Goal: Information Seeking & Learning: Stay updated

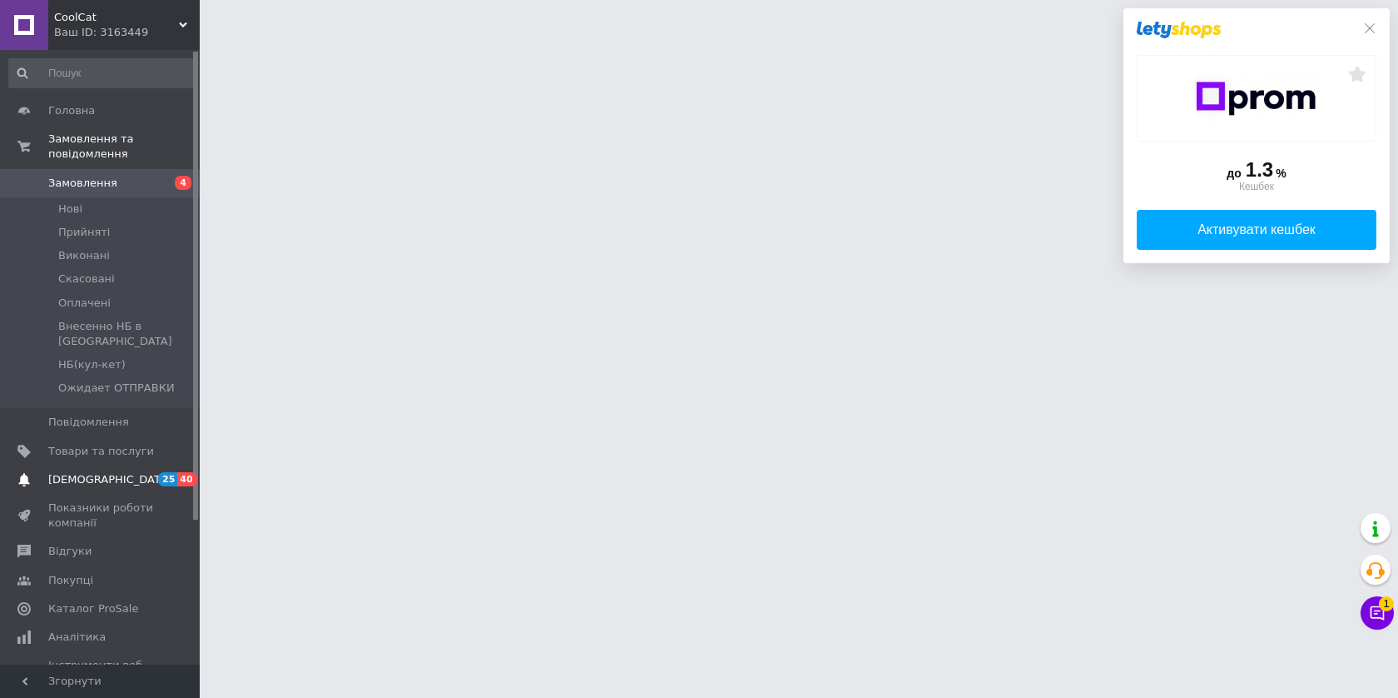
click at [88, 472] on span "[DEMOGRAPHIC_DATA]" at bounding box center [109, 479] width 123 height 15
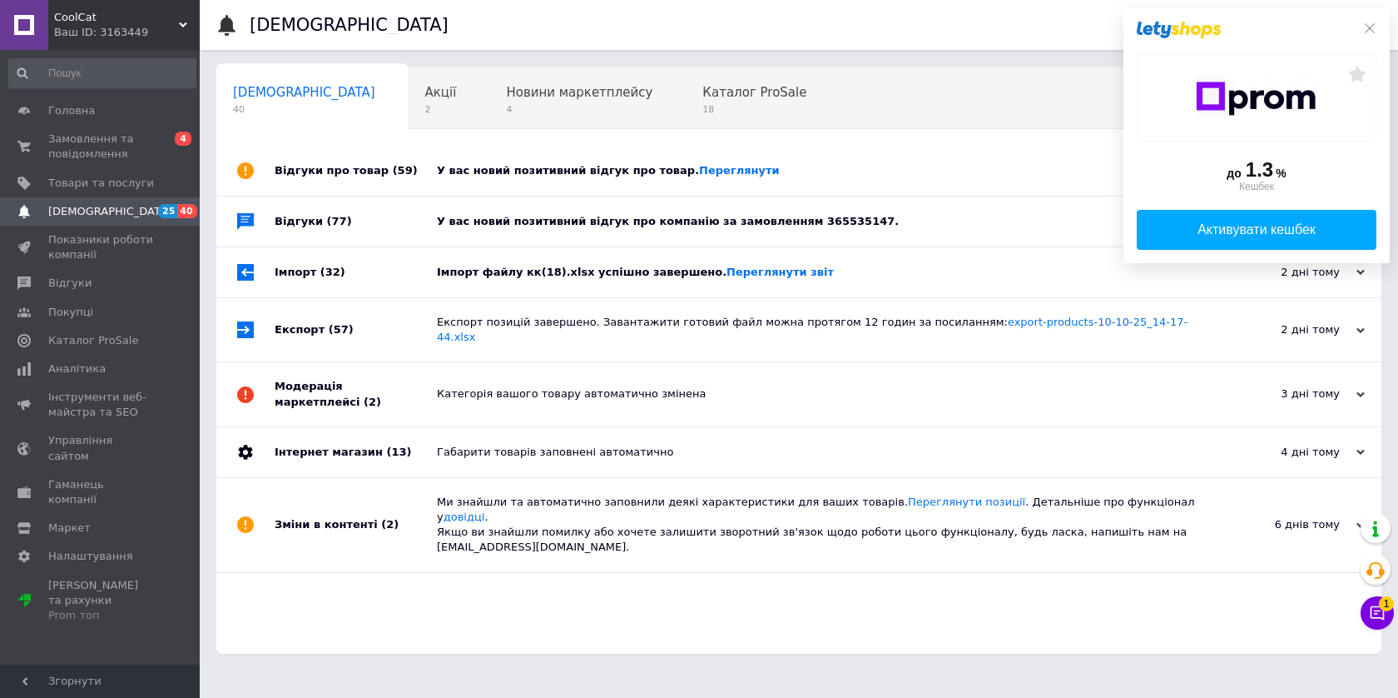
click at [1362, 28] on div at bounding box center [1257, 30] width 240 height 17
click at [1369, 28] on icon at bounding box center [1370, 28] width 10 height 10
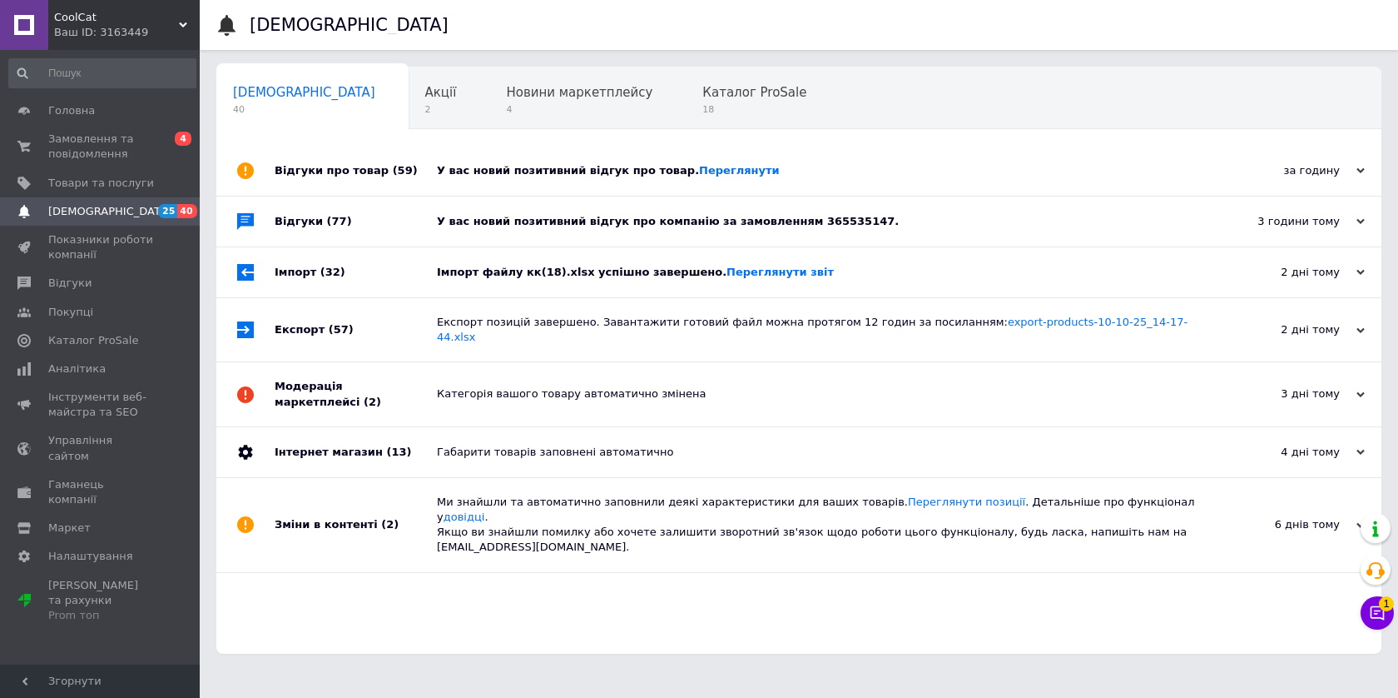
click at [565, 278] on div "Імпорт файлу кк(18).xlsx успішно завершено. Переглянути звіт" at bounding box center [818, 272] width 762 height 15
click at [557, 236] on div "У вас новий позитивний відгук про компанію за замовленням 365535147." at bounding box center [818, 221] width 762 height 50
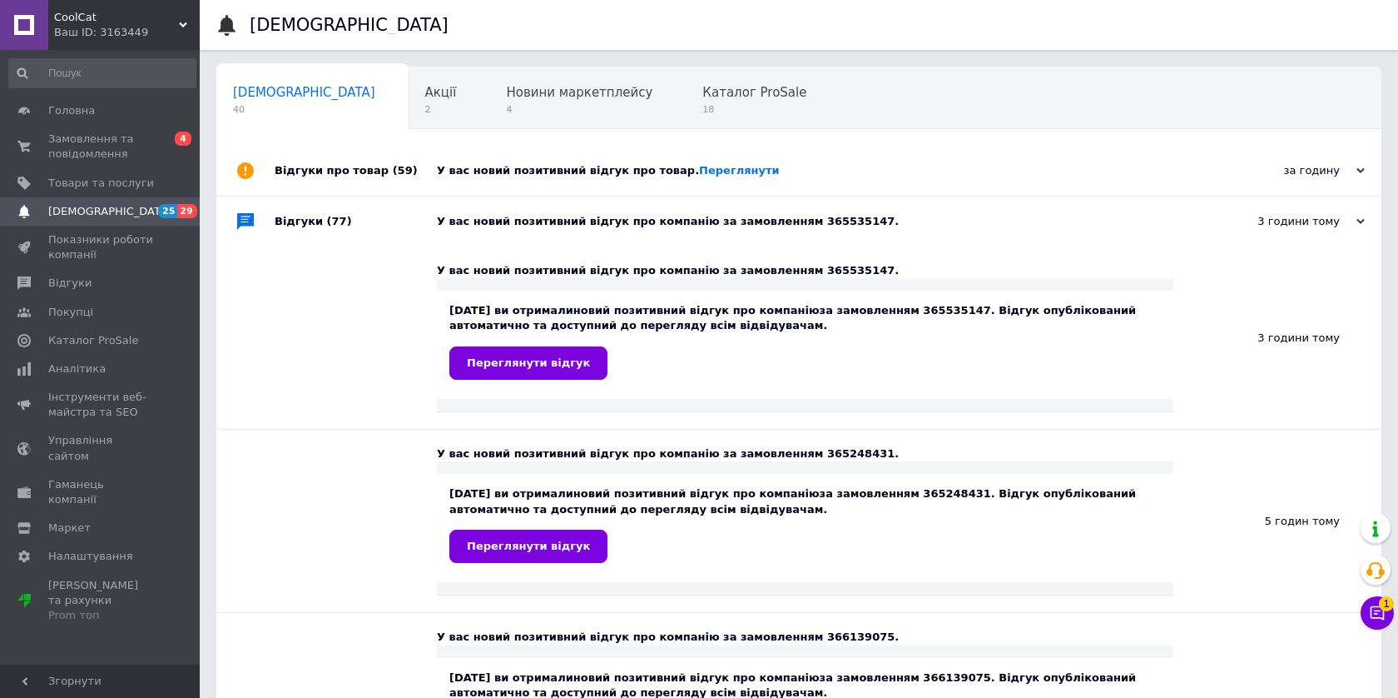
click at [551, 172] on div "У вас новий позитивний відгук про товар. [GEOGRAPHIC_DATA]" at bounding box center [818, 170] width 762 height 15
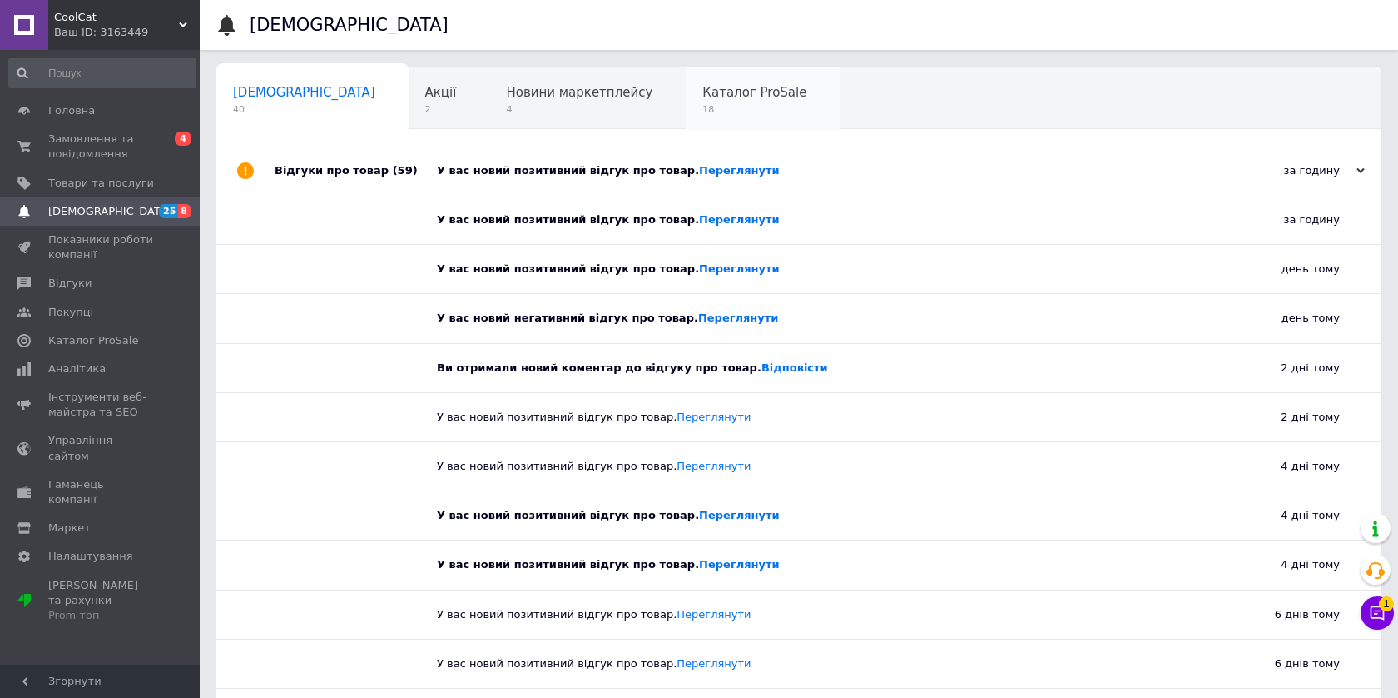
click at [738, 102] on div "Каталог ProSale 18" at bounding box center [763, 98] width 154 height 63
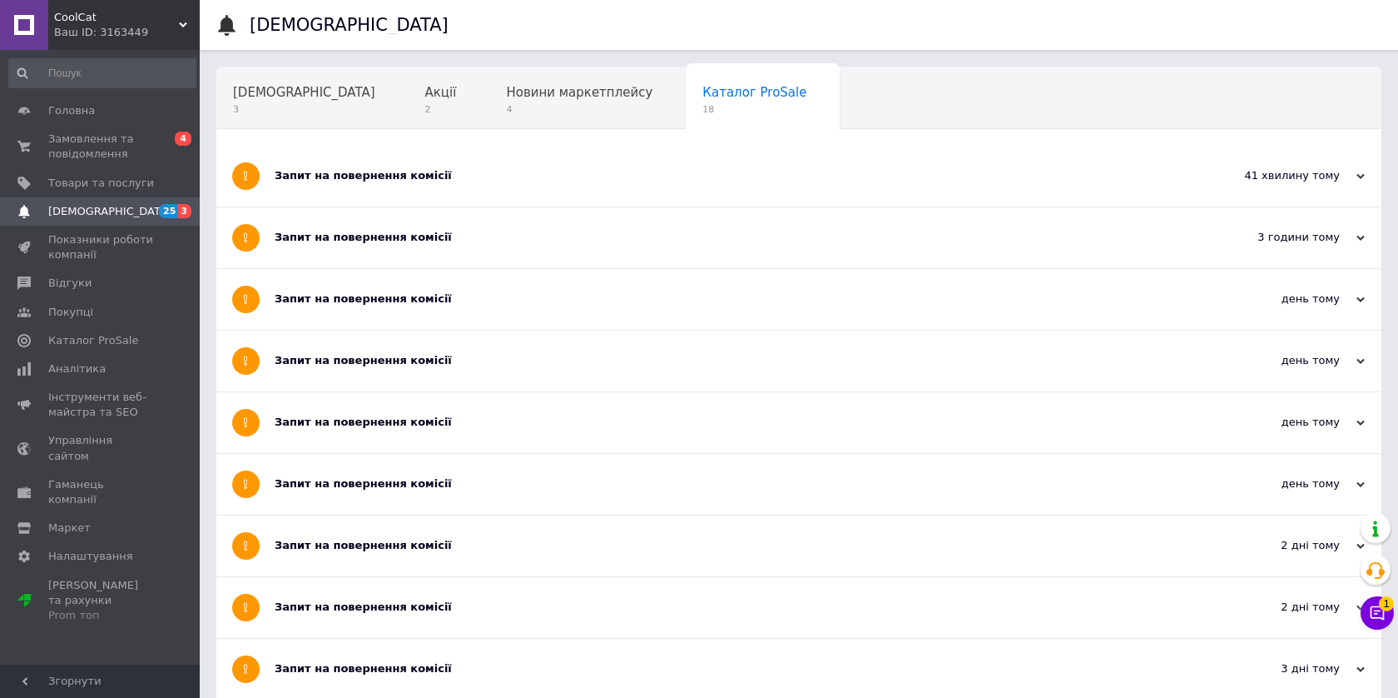
click at [365, 166] on span "1" at bounding box center [299, 172] width 132 height 12
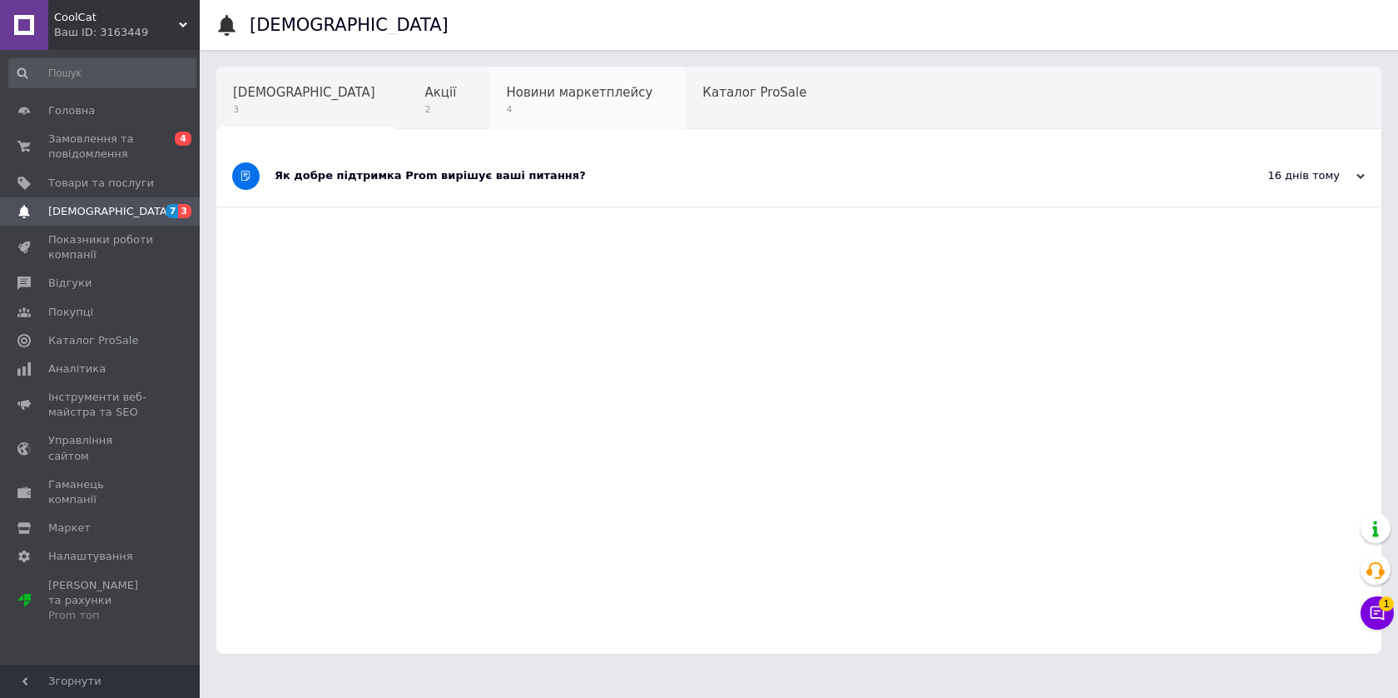
click at [489, 97] on div "Новини маркетплейсу 4" at bounding box center [587, 98] width 196 height 63
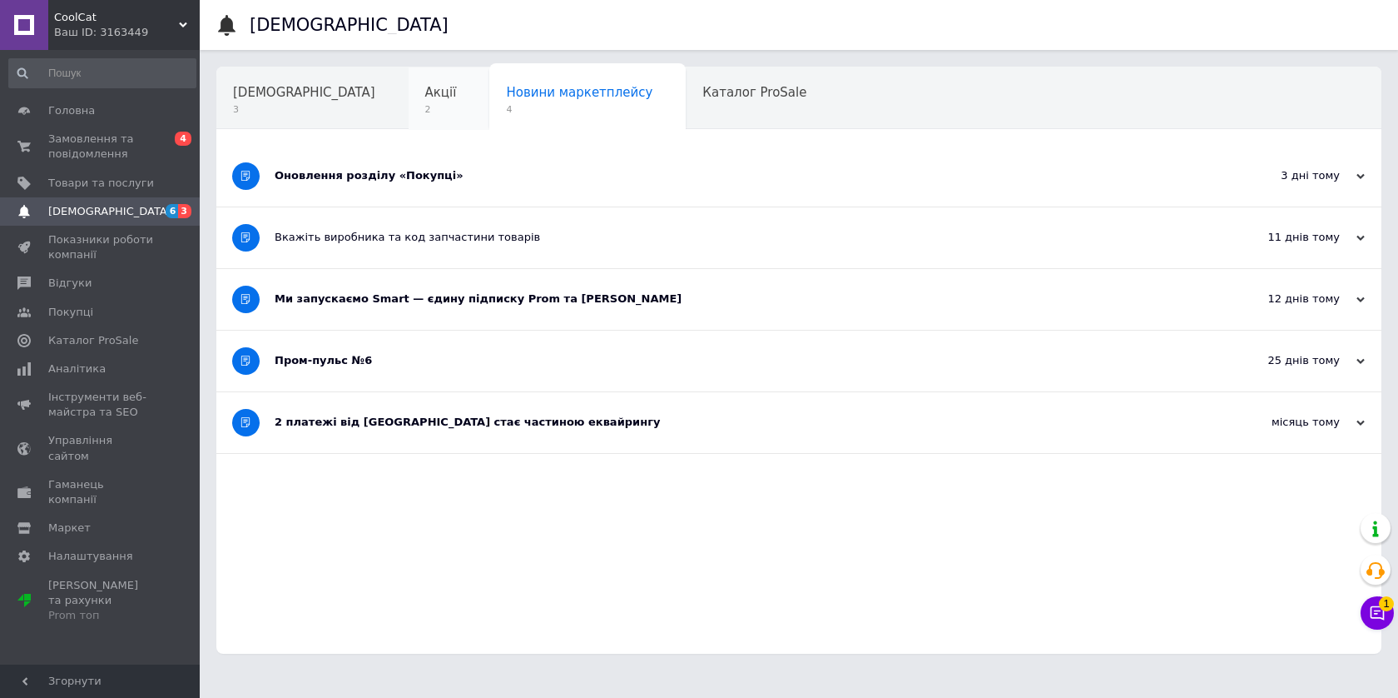
click at [425, 97] on span "Акції" at bounding box center [441, 92] width 32 height 15
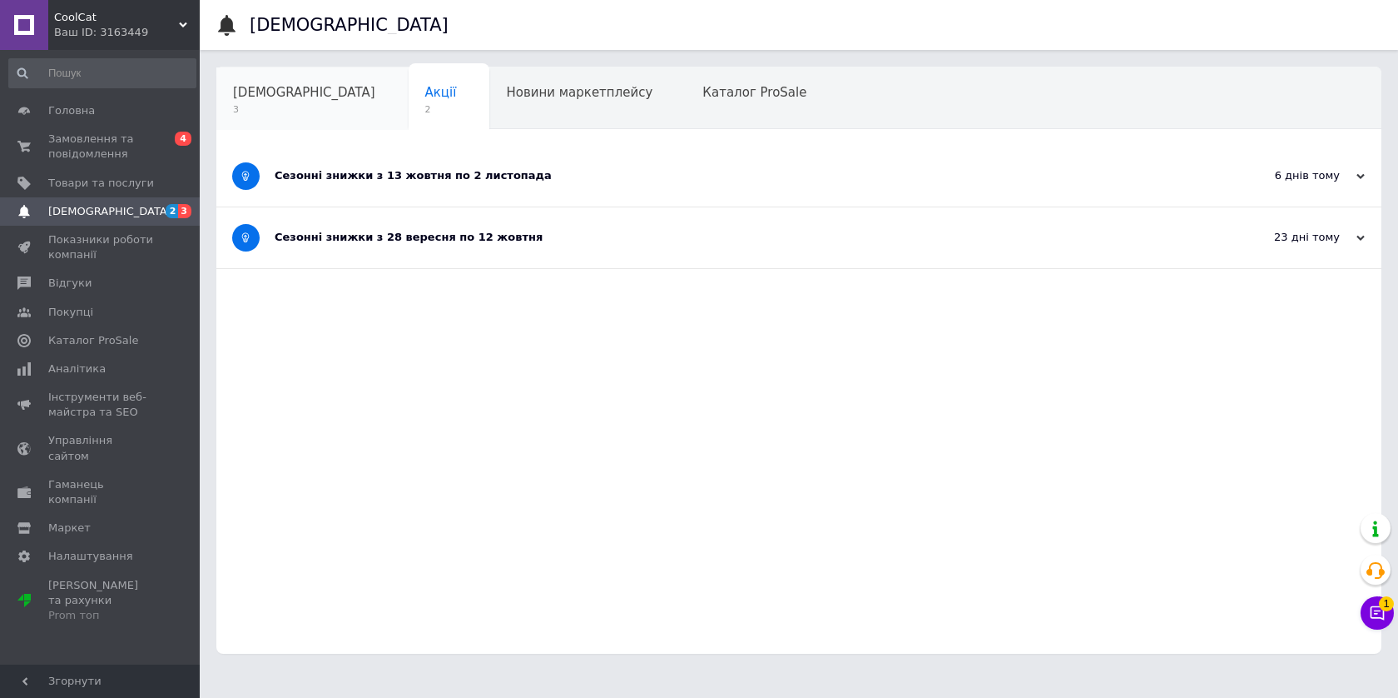
click at [288, 92] on span "[DEMOGRAPHIC_DATA]" at bounding box center [304, 92] width 142 height 15
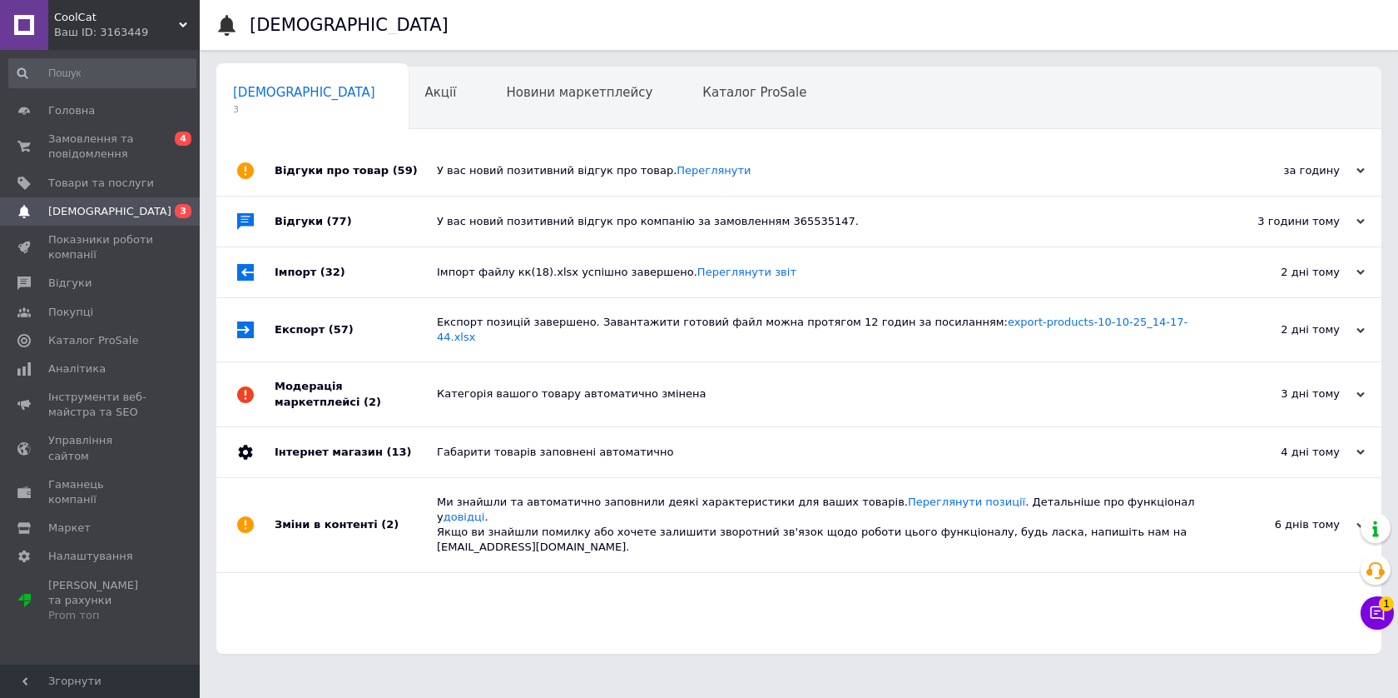
click at [506, 92] on span "Новини маркетплейсу" at bounding box center [579, 92] width 146 height 15
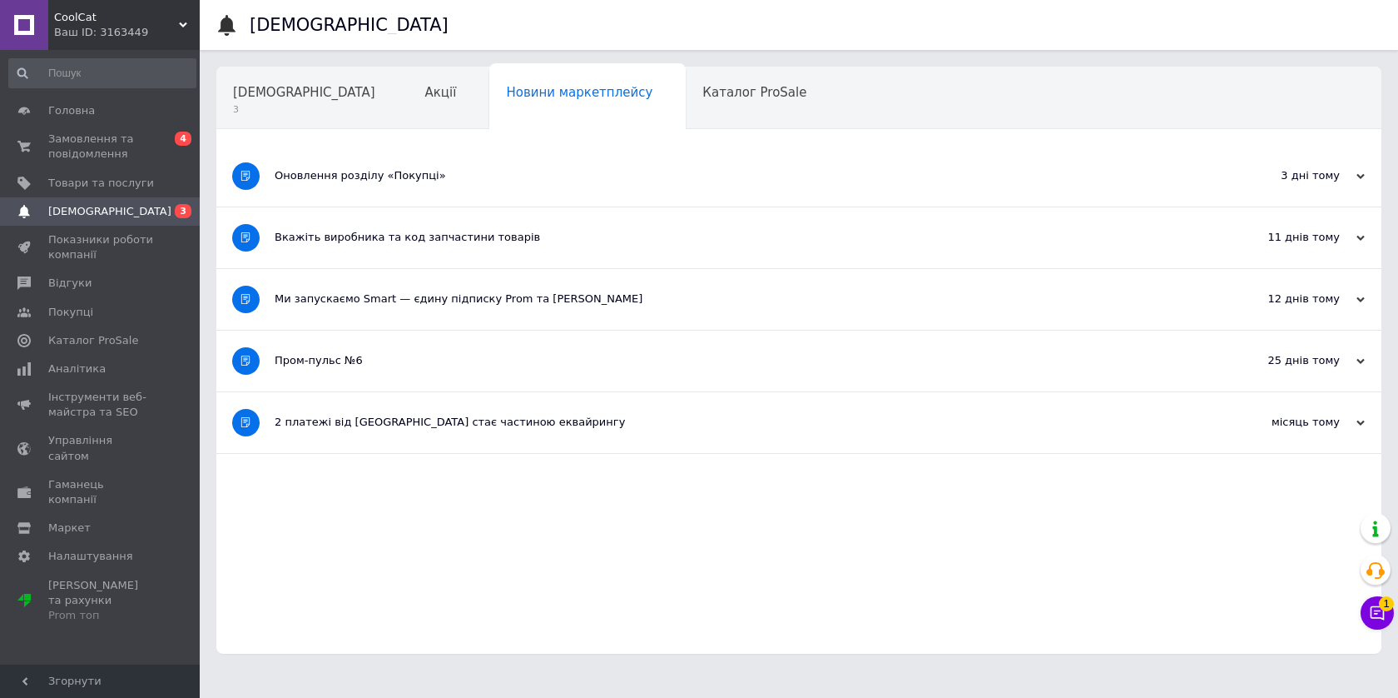
click at [472, 166] on div "Оновлення розділу «Покупці»" at bounding box center [737, 176] width 924 height 61
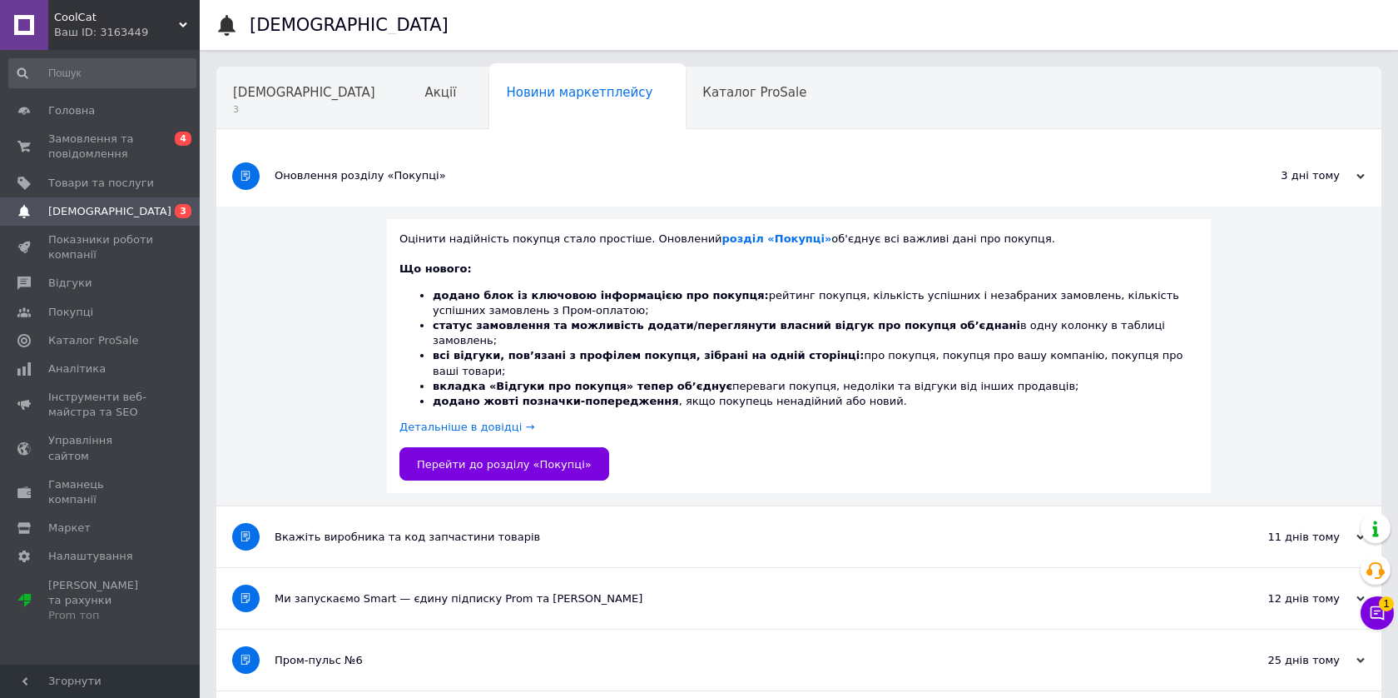
click at [529, 299] on b "додано блок із ключовою інформацією про покупця:" at bounding box center [601, 295] width 336 height 12
click at [547, 458] on span "Перейти до розділу «Покупці»" at bounding box center [504, 464] width 175 height 12
